Goal: Navigation & Orientation: Understand site structure

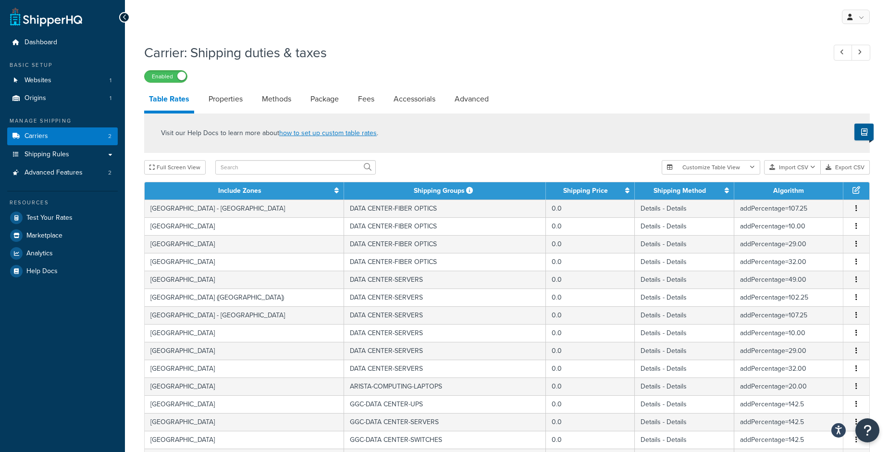
select select "25"
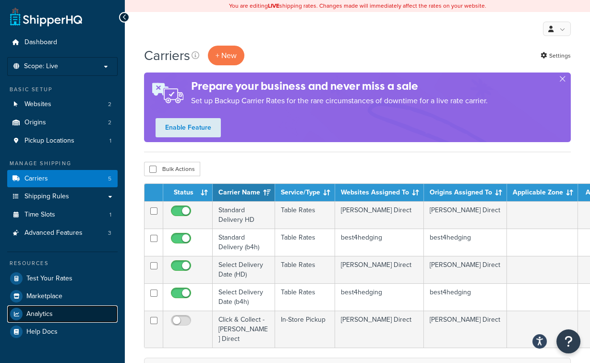
click at [34, 314] on span "Analytics" at bounding box center [39, 314] width 26 height 8
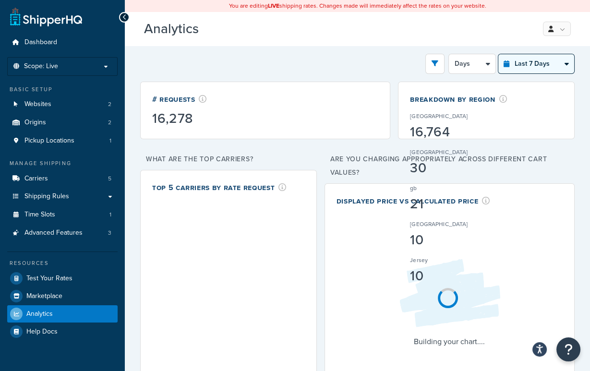
click at [542, 67] on select "Last 24 Hours Last 7 Days Last 30 Days Last 3 Months Last 6 Months Last 12 Mont…" at bounding box center [537, 63] width 76 height 19
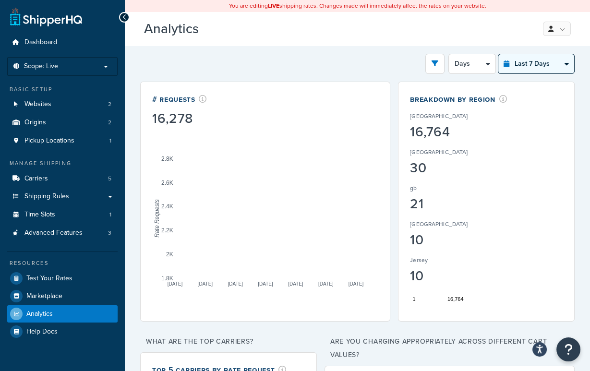
select select "last_year"
click at [499, 54] on select "Last 24 Hours Last 7 Days Last 30 Days Last 3 Months Last 6 Months Last 12 Mont…" at bounding box center [537, 63] width 76 height 19
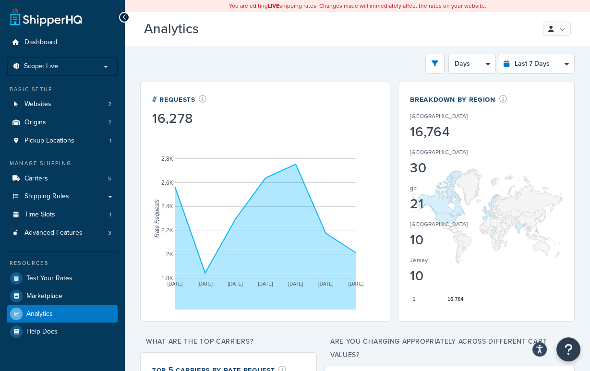
select select "1M"
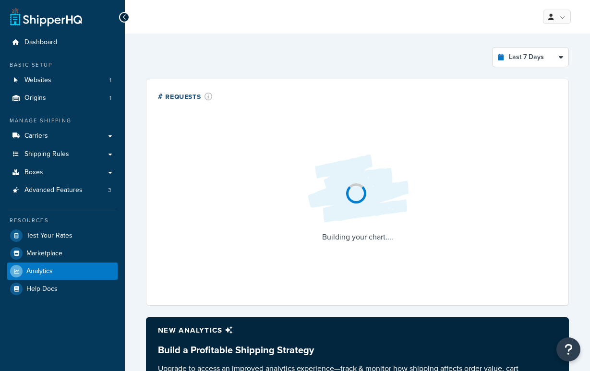
select select "last_7_days"
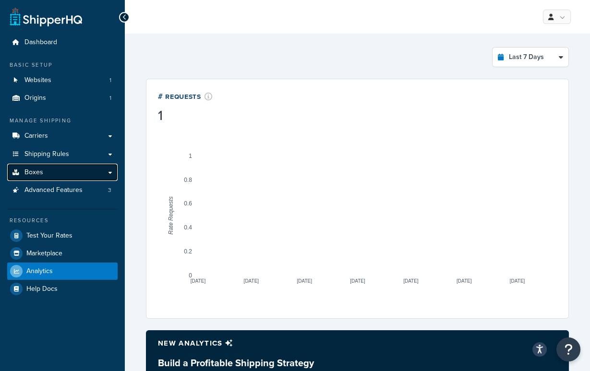
click at [61, 178] on link "Boxes" at bounding box center [62, 173] width 110 height 18
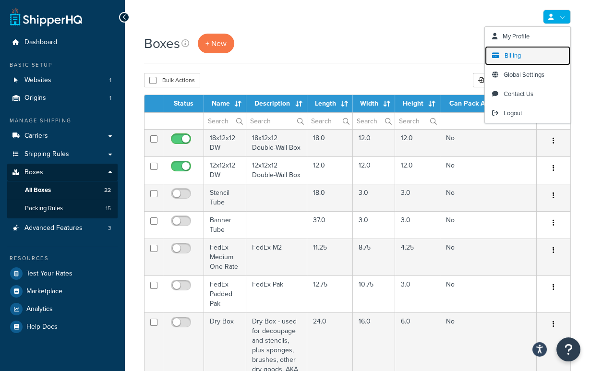
click at [518, 55] on span "Billing" at bounding box center [513, 55] width 16 height 9
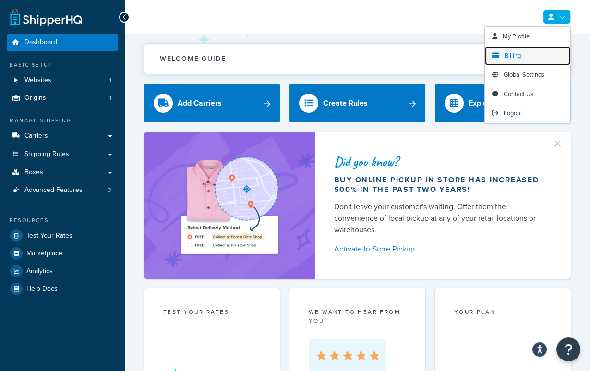
click at [517, 58] on span "Billing" at bounding box center [513, 55] width 16 height 9
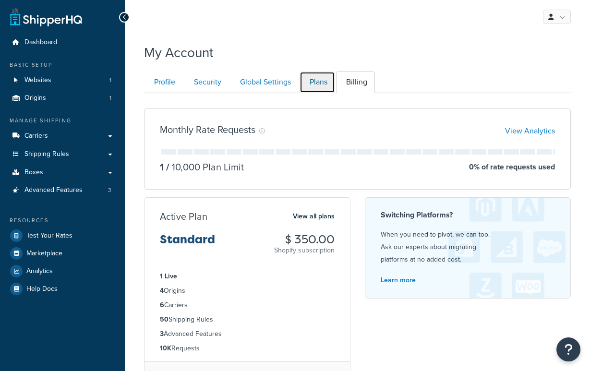
click at [325, 80] on link "Plans" at bounding box center [318, 83] width 36 height 22
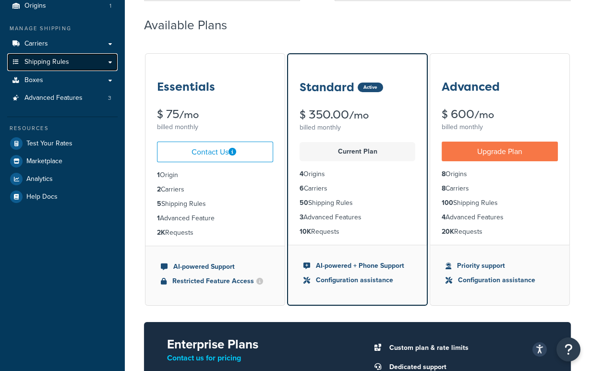
click at [57, 64] on span "Shipping Rules" at bounding box center [46, 62] width 45 height 8
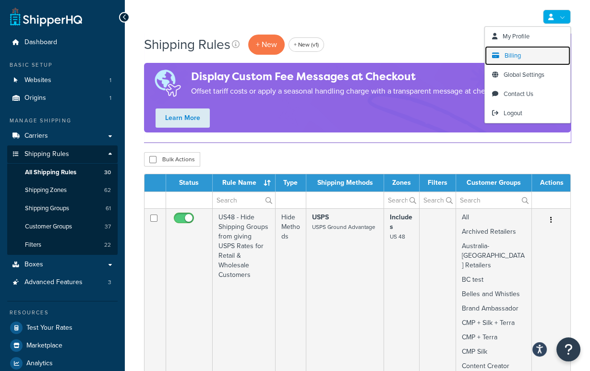
click at [510, 59] on span "Billing" at bounding box center [513, 55] width 16 height 9
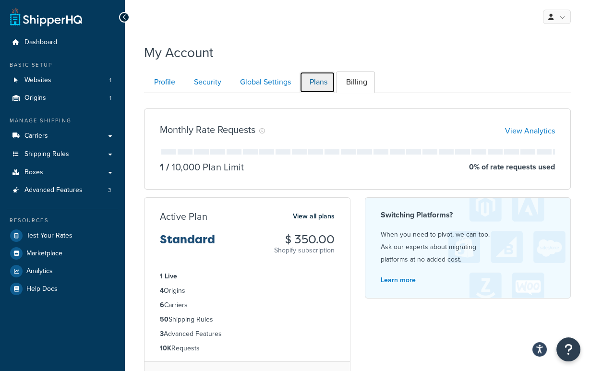
click at [309, 82] on link "Plans" at bounding box center [318, 83] width 36 height 22
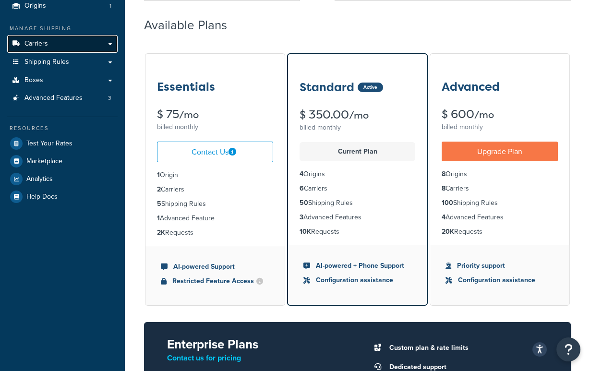
click at [61, 36] on link "Carriers" at bounding box center [62, 44] width 110 height 18
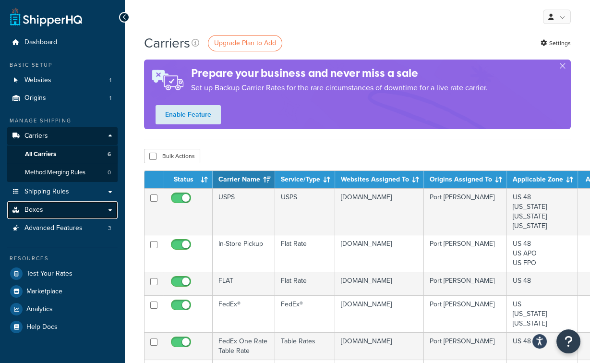
click at [61, 214] on link "Boxes" at bounding box center [62, 210] width 110 height 18
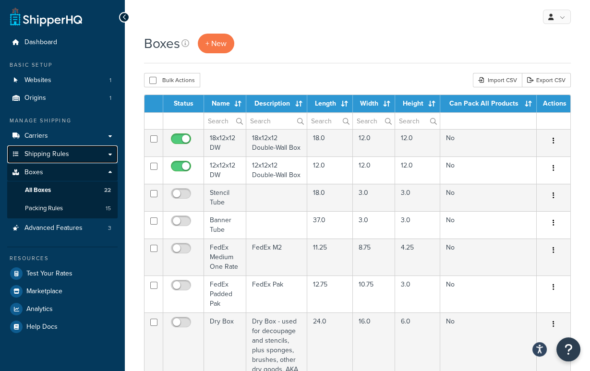
click at [57, 152] on span "Shipping Rules" at bounding box center [46, 154] width 45 height 8
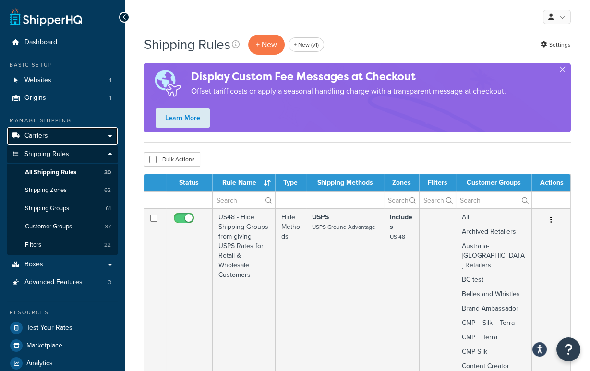
click at [49, 131] on link "Carriers" at bounding box center [62, 136] width 110 height 18
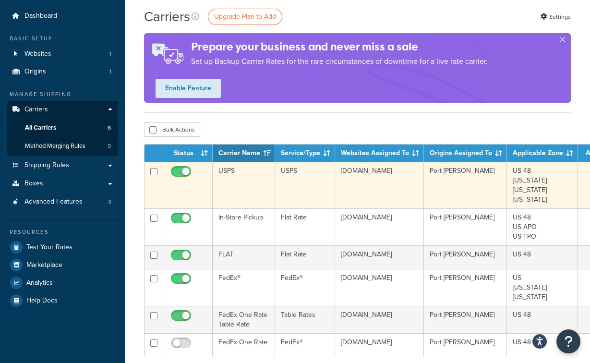
scroll to position [26, 0]
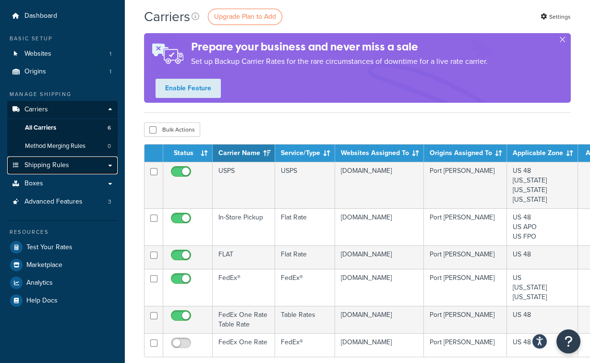
click at [87, 164] on link "Shipping Rules" at bounding box center [62, 166] width 110 height 18
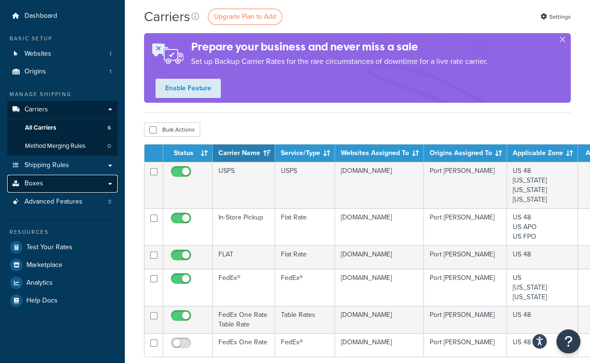
click at [71, 179] on link "Boxes" at bounding box center [62, 184] width 110 height 18
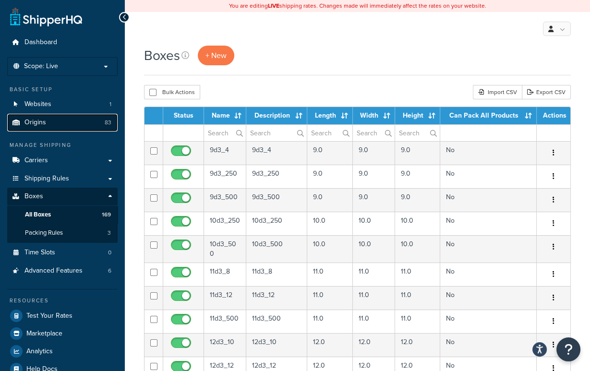
click at [41, 126] on span "Origins" at bounding box center [35, 123] width 22 height 8
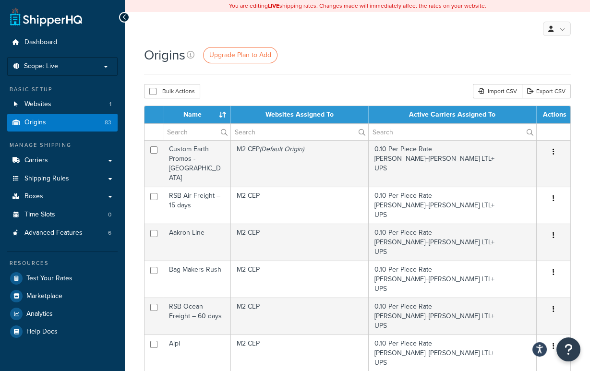
click at [59, 75] on ul "Dashboard Scope: Live Development Integration Test Basic Setup Websites 1 Origi…" at bounding box center [62, 187] width 110 height 307
click at [58, 72] on li "Scope: Live Development Integration Test" at bounding box center [62, 66] width 110 height 19
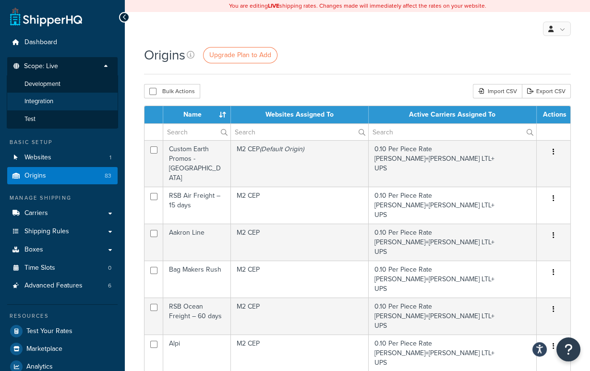
click at [55, 102] on li "Integration" at bounding box center [62, 102] width 111 height 18
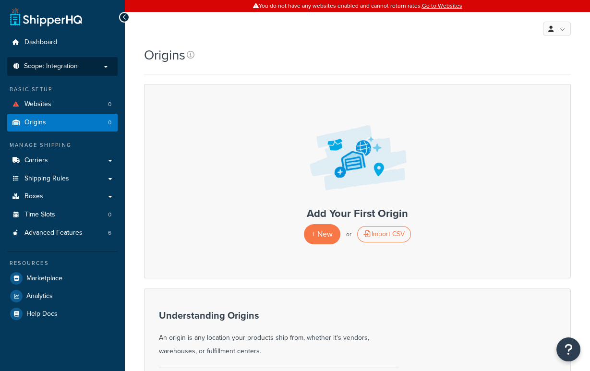
click at [57, 66] on span "Scope: Integration" at bounding box center [51, 66] width 54 height 8
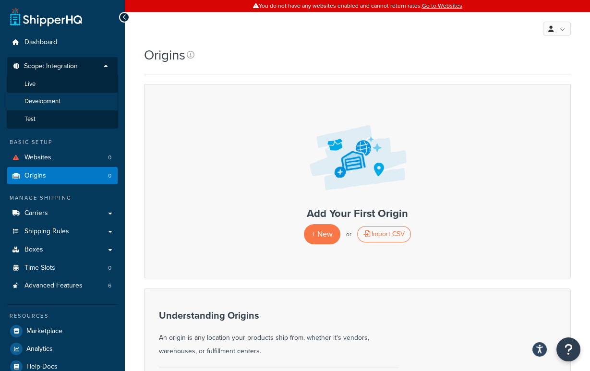
click at [54, 98] on span "Development" at bounding box center [42, 102] width 36 height 8
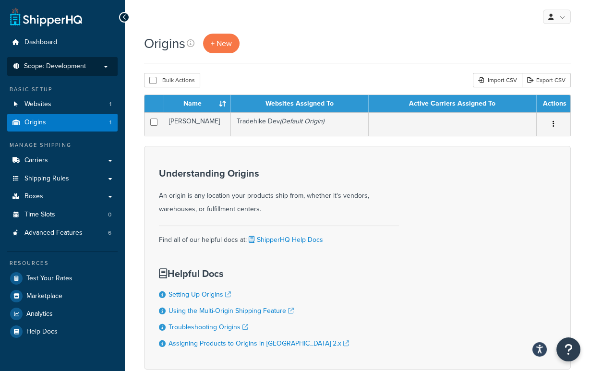
click at [59, 66] on span "Scope: Development" at bounding box center [55, 66] width 62 height 8
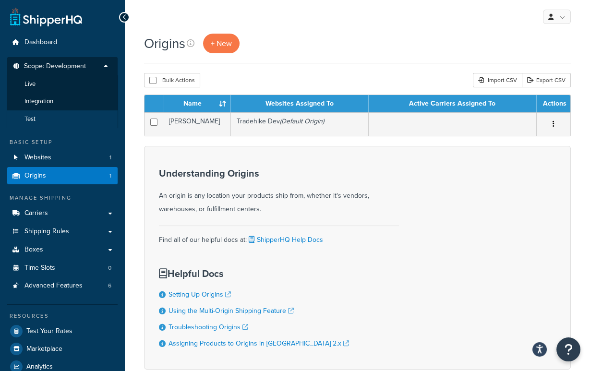
click at [43, 115] on li "Test" at bounding box center [62, 119] width 111 height 18
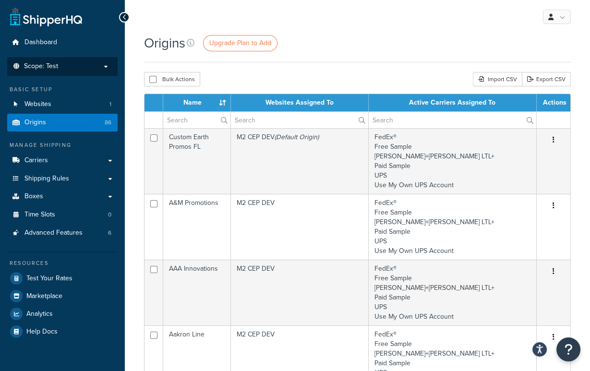
click at [85, 71] on li "Scope: Test Live Development Integration" at bounding box center [62, 66] width 110 height 19
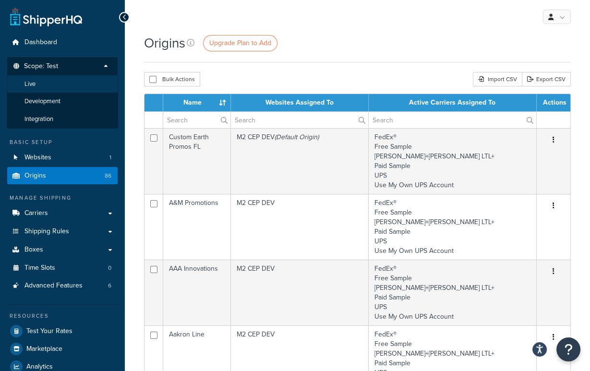
click at [64, 86] on li "Live" at bounding box center [62, 84] width 111 height 18
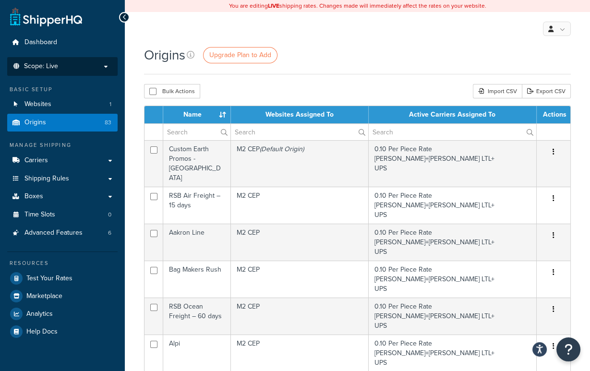
click at [60, 57] on li "Scope: Live Development Integration Test" at bounding box center [62, 66] width 110 height 19
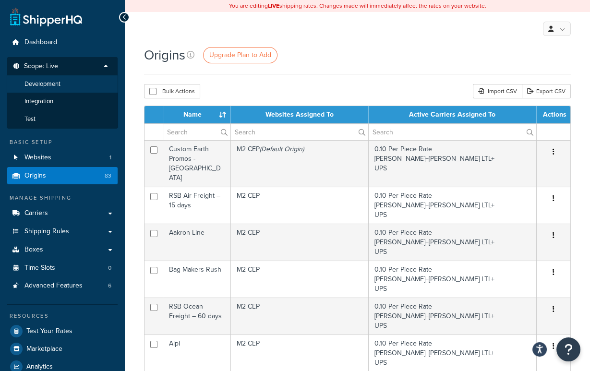
click at [59, 86] on span "Development" at bounding box center [42, 84] width 36 height 8
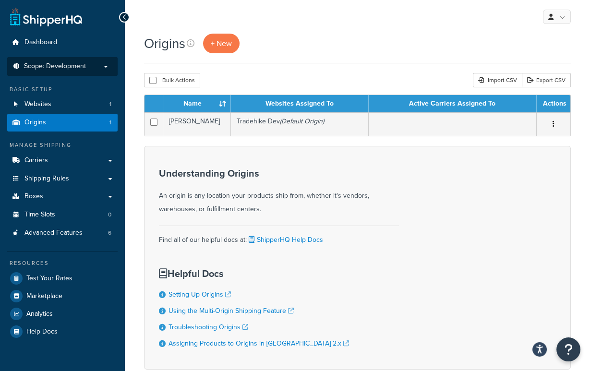
click at [52, 66] on span "Scope: Development" at bounding box center [55, 66] width 62 height 8
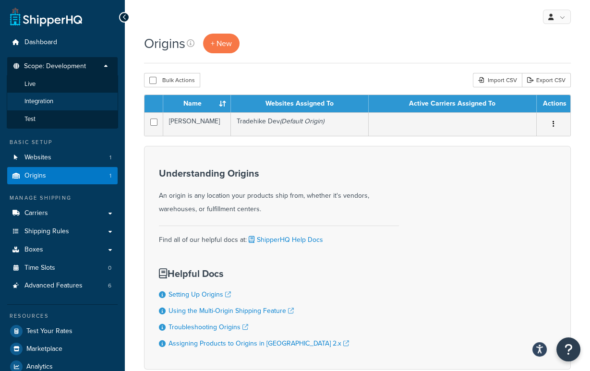
click at [52, 102] on span "Integration" at bounding box center [38, 102] width 29 height 8
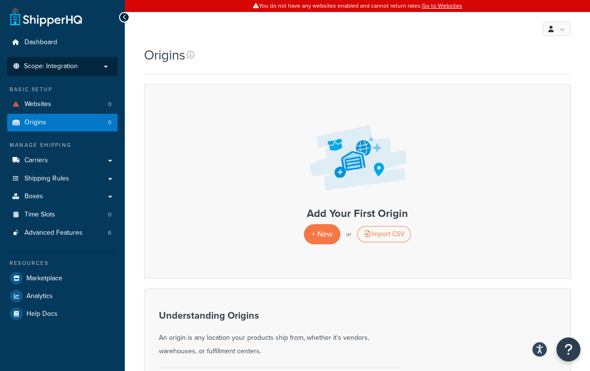
click at [57, 66] on span "Scope: Integration" at bounding box center [51, 66] width 54 height 8
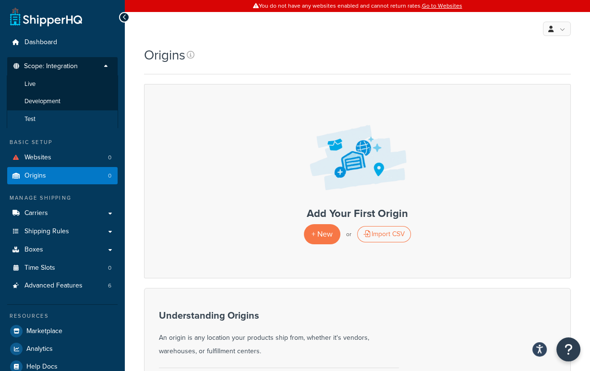
click at [58, 115] on li "Test" at bounding box center [62, 119] width 111 height 18
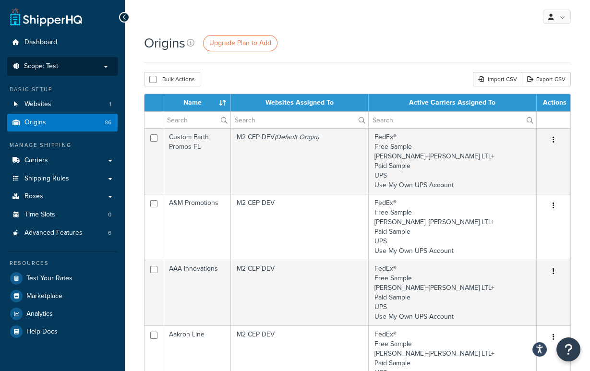
click at [78, 64] on p "Scope: Test" at bounding box center [63, 66] width 102 height 8
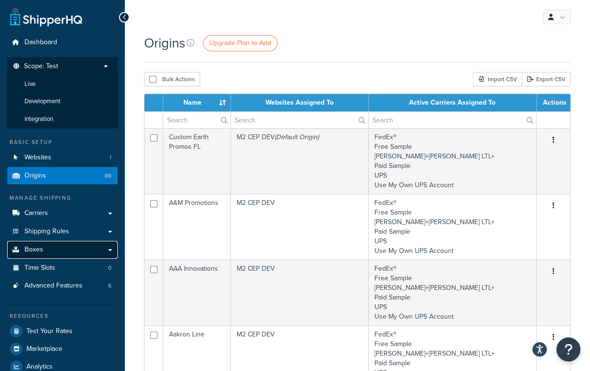
click at [56, 250] on link "Boxes" at bounding box center [62, 250] width 110 height 18
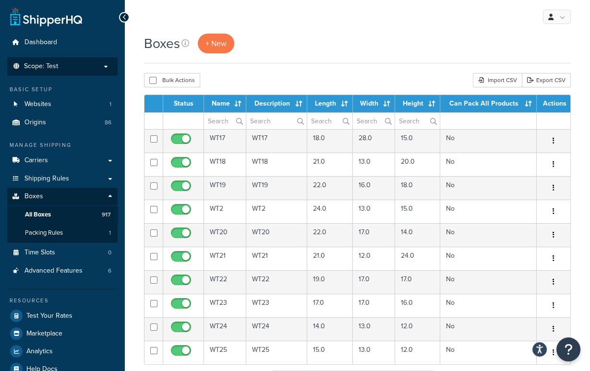
click at [91, 73] on li "Scope: Test Live Development Integration" at bounding box center [62, 66] width 110 height 19
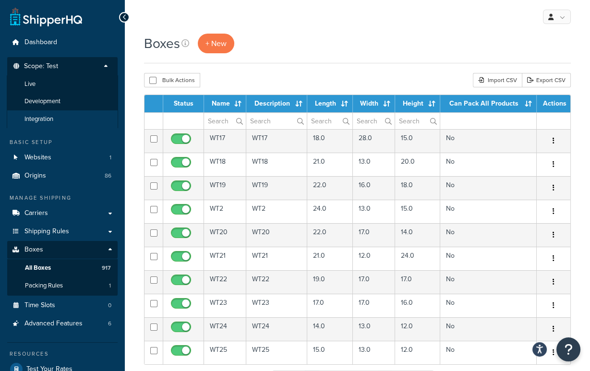
click at [48, 117] on span "Integration" at bounding box center [38, 119] width 29 height 8
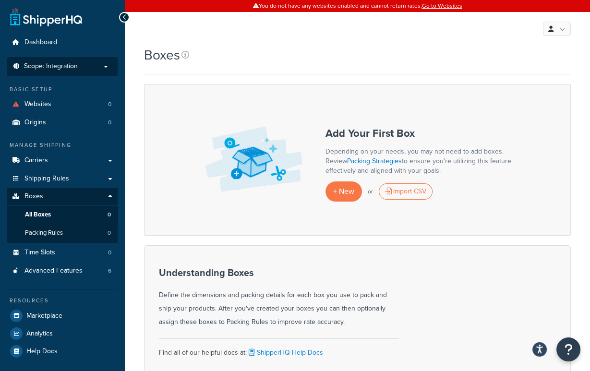
click at [79, 69] on p "Scope: Integration" at bounding box center [63, 66] width 102 height 8
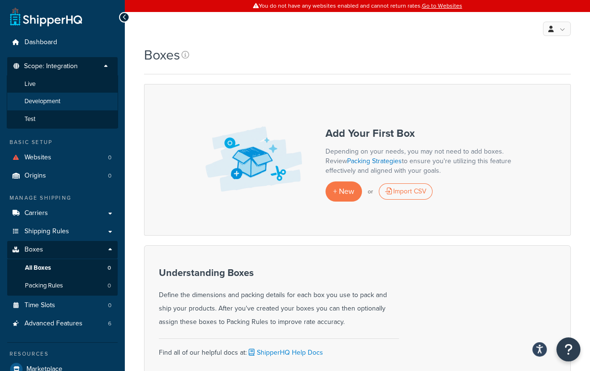
click at [66, 103] on li "Development" at bounding box center [62, 102] width 111 height 18
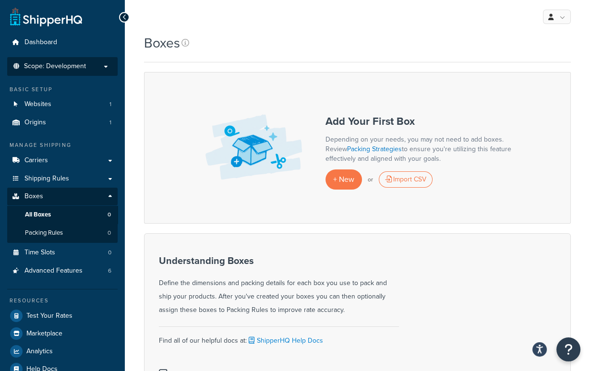
click at [65, 71] on li "Scope: Development Live Integration Test" at bounding box center [62, 66] width 110 height 19
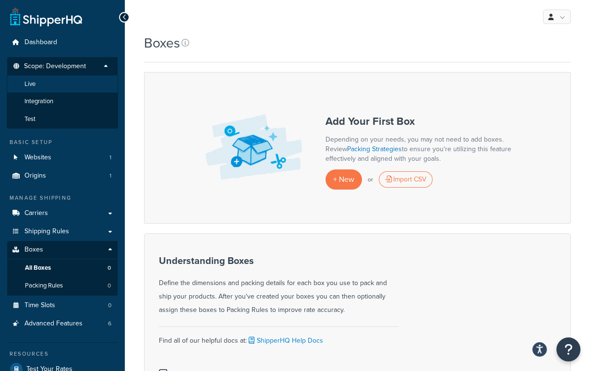
click at [61, 85] on li "Live" at bounding box center [62, 84] width 111 height 18
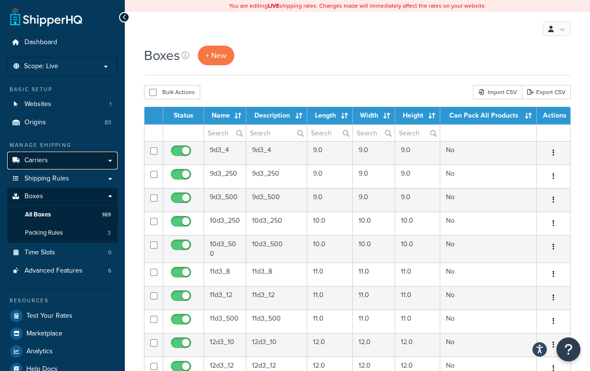
click at [60, 155] on link "Carriers" at bounding box center [62, 161] width 110 height 18
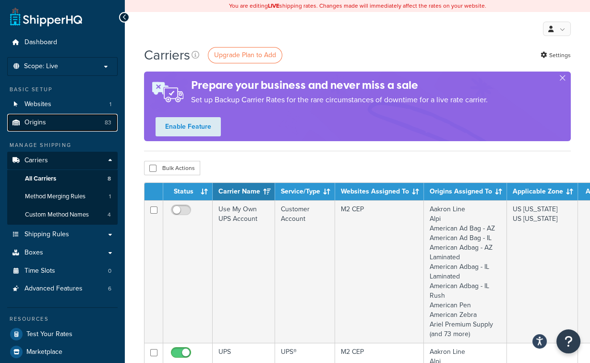
click at [64, 121] on link "Origins 83" at bounding box center [62, 123] width 110 height 18
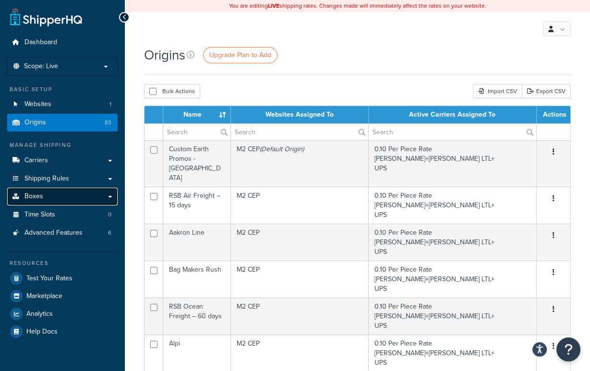
click at [62, 200] on link "Boxes" at bounding box center [62, 197] width 110 height 18
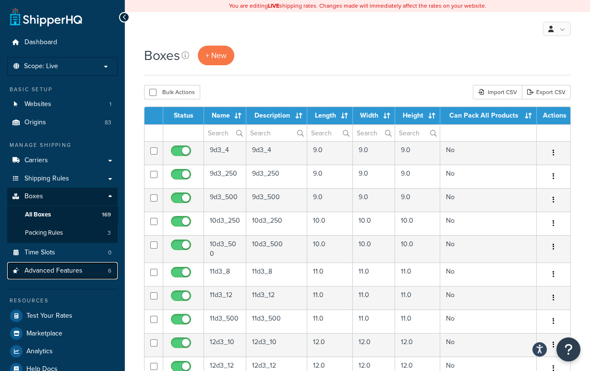
click at [94, 267] on link "Advanced Features 6" at bounding box center [62, 271] width 110 height 18
